Goal: Check status: Check status

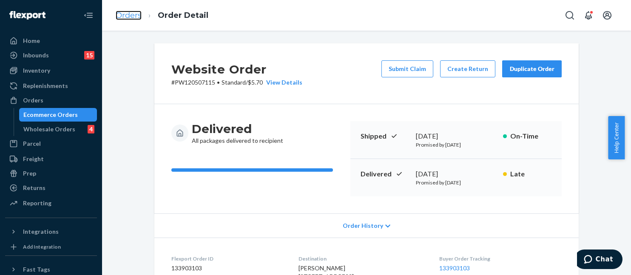
scroll to position [255, 0]
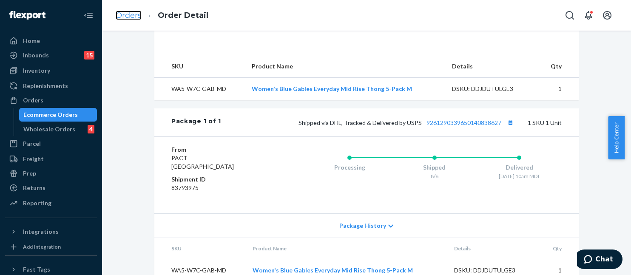
click at [140, 17] on link "Orders" at bounding box center [129, 15] width 26 height 9
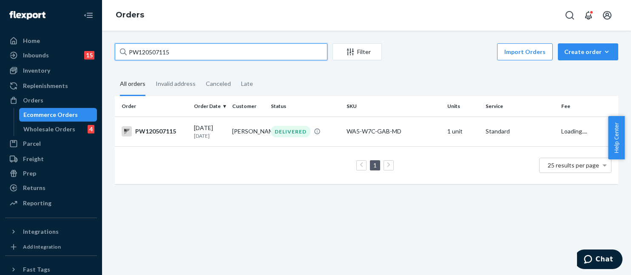
click at [162, 51] on input "PW120507115" at bounding box center [221, 51] width 213 height 17
paste input "43970"
type input "PW120543970"
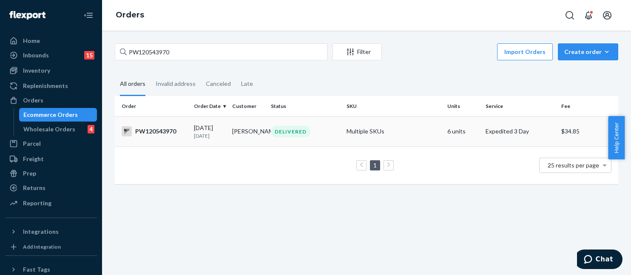
click at [347, 132] on td "Multiple SKUs" at bounding box center [393, 131] width 101 height 30
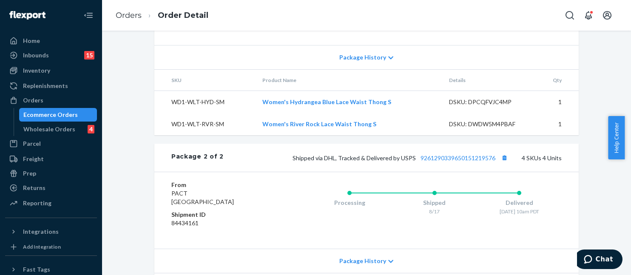
scroll to position [540, 0]
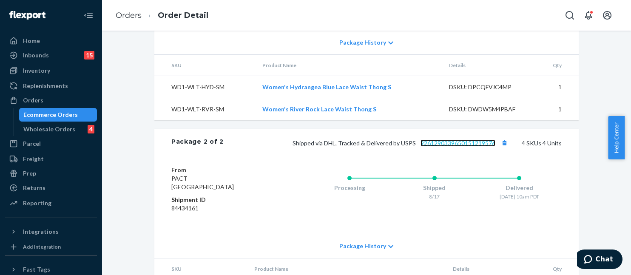
click at [447, 147] on link "9261290339650151219576" at bounding box center [457, 142] width 75 height 7
